Goal: Obtain resource: Download file/media

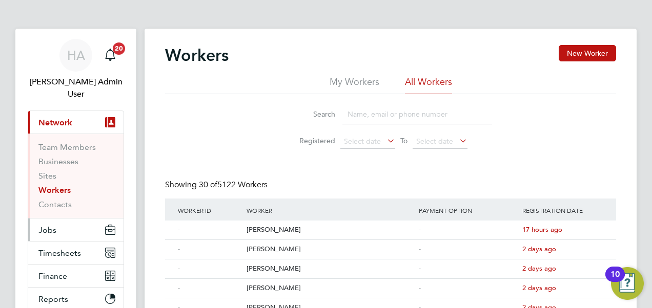
click at [57, 219] on button "Jobs" at bounding box center [75, 230] width 95 height 23
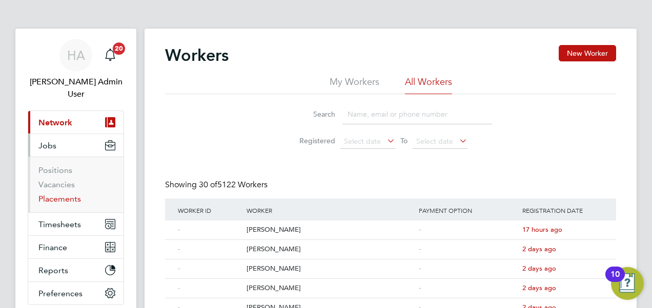
click at [62, 194] on link "Placements" at bounding box center [59, 199] width 43 height 10
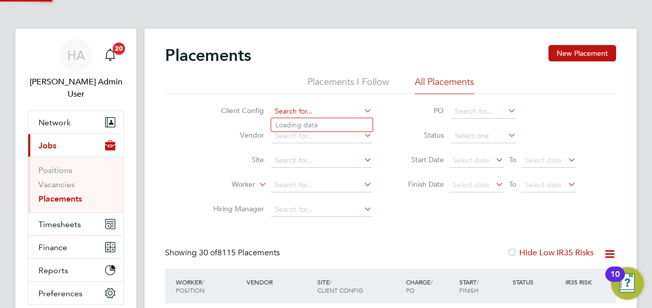
click at [295, 115] on input at bounding box center [321, 112] width 101 height 14
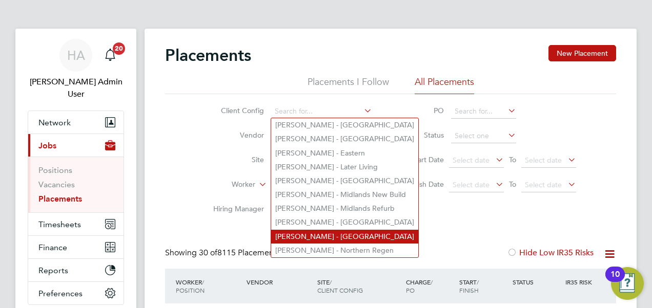
click at [308, 231] on li "[PERSON_NAME] - [GEOGRAPHIC_DATA]" at bounding box center [344, 237] width 147 height 14
type input "[PERSON_NAME] - [GEOGRAPHIC_DATA]"
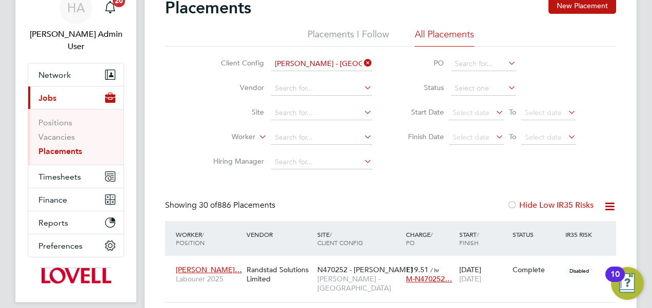
click at [608, 207] on icon at bounding box center [609, 206] width 13 height 13
click at [564, 230] on li "Download Placements Report" at bounding box center [559, 231] width 109 height 14
click at [299, 170] on li "Hiring Manager" at bounding box center [288, 162] width 193 height 25
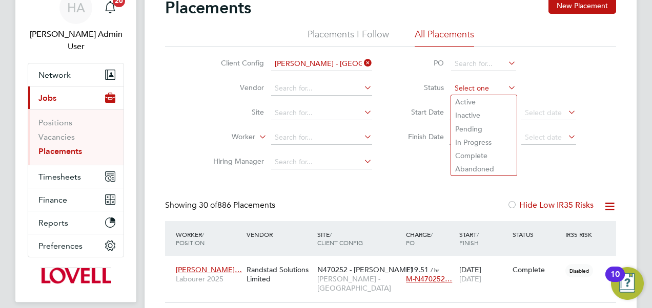
click at [454, 86] on input at bounding box center [483, 88] width 65 height 14
click at [468, 139] on li "In Progress" at bounding box center [484, 142] width 66 height 13
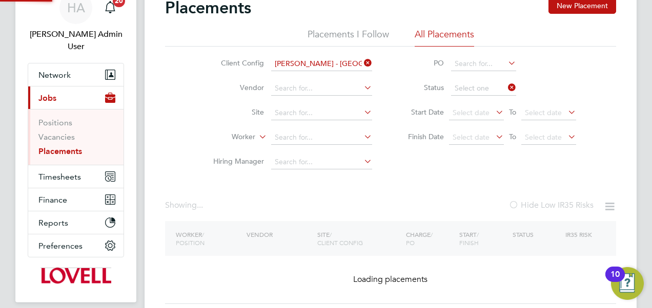
type input "In Progress"
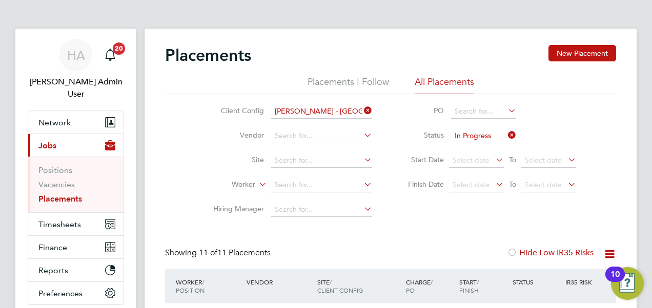
click at [614, 253] on icon at bounding box center [609, 254] width 13 height 13
click at [568, 277] on li "Download Placements Report" at bounding box center [559, 279] width 109 height 14
